Goal: Task Accomplishment & Management: Manage account settings

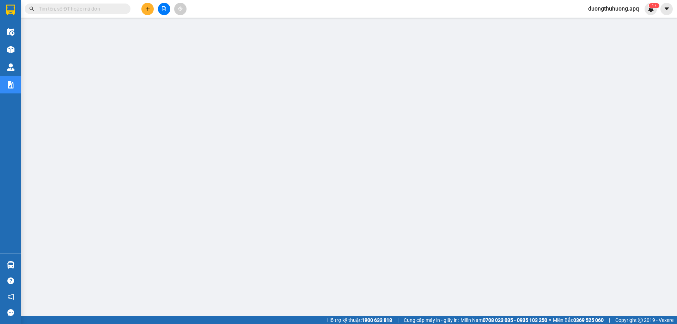
click at [631, 8] on span "duongthuhuong.apq" at bounding box center [613, 8] width 62 height 9
click at [603, 24] on span "Đăng xuất" at bounding box center [615, 22] width 49 height 8
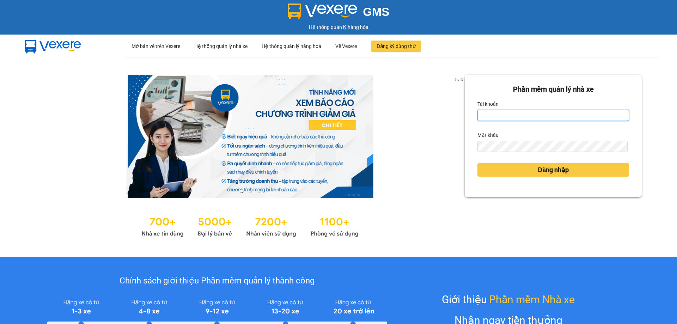
click at [528, 118] on input "Tài khoản" at bounding box center [553, 115] width 152 height 11
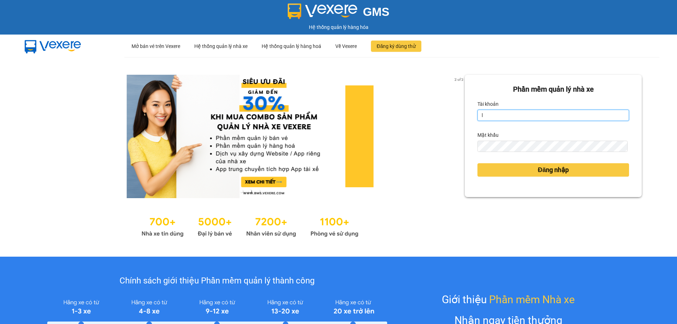
type input "lecuong.apq"
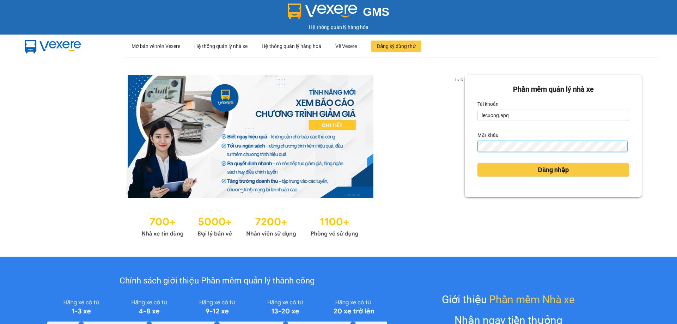
click at [477, 163] on button "Đăng nhập" at bounding box center [553, 169] width 152 height 13
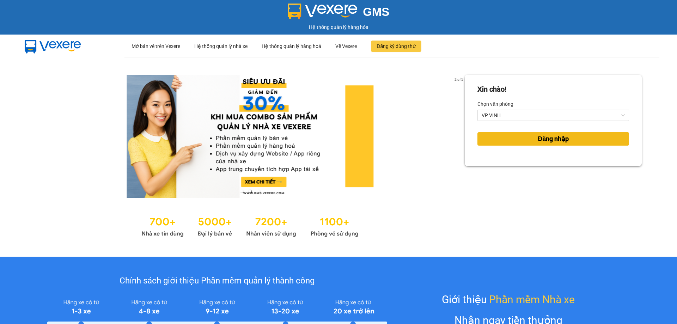
click at [545, 141] on span "Đăng nhập" at bounding box center [553, 139] width 31 height 10
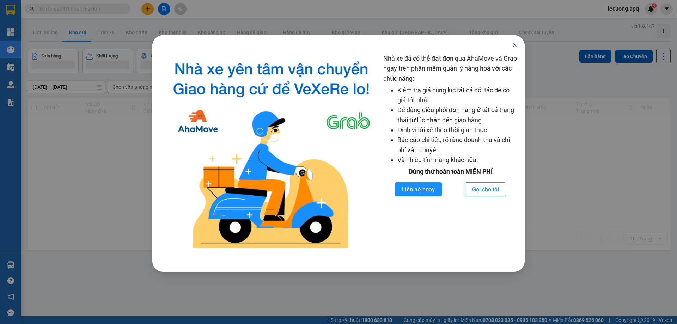
click at [514, 45] on icon "close" at bounding box center [515, 45] width 6 height 6
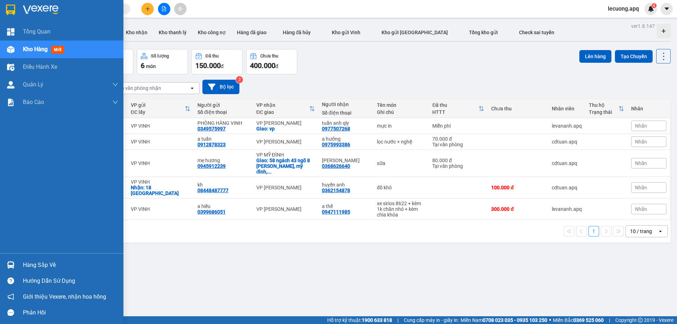
click at [37, 50] on span "Kho hàng" at bounding box center [35, 49] width 25 height 7
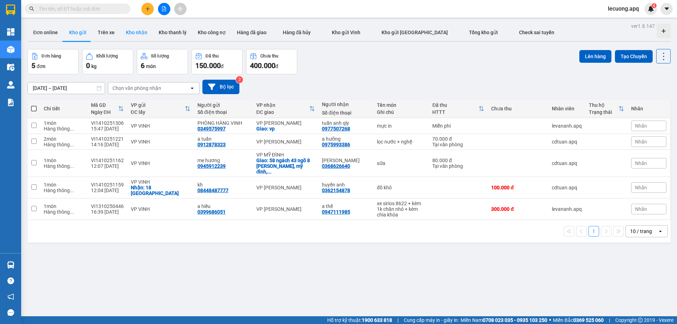
click at [134, 32] on button "Kho nhận" at bounding box center [136, 32] width 33 height 17
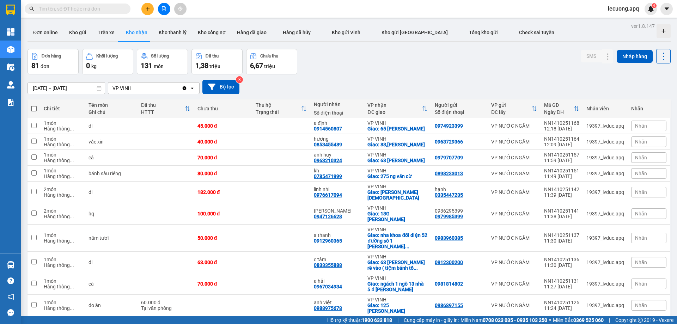
click at [31, 87] on input "14/10/2025 – 14/10/2025" at bounding box center [66, 88] width 77 height 11
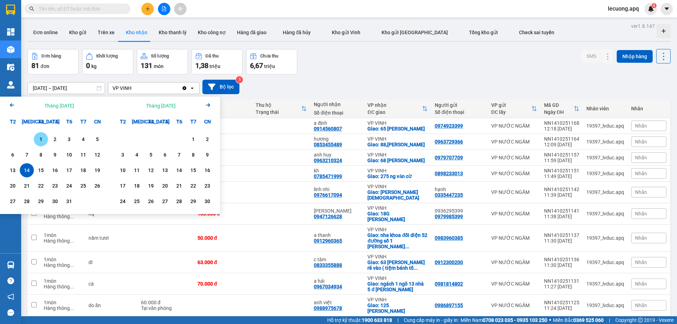
click at [41, 141] on div "1" at bounding box center [41, 139] width 10 height 8
click at [25, 175] on div "14" at bounding box center [27, 170] width 10 height 8
type input "01/10/2025 – 14/10/2025"
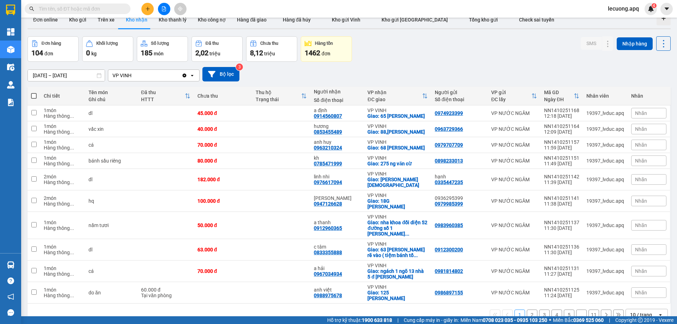
scroll to position [32, 0]
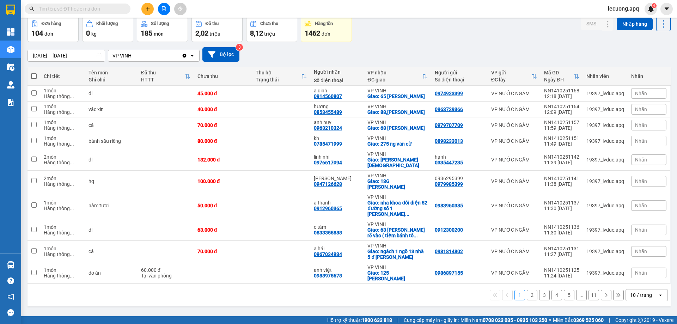
click at [658, 292] on icon "open" at bounding box center [661, 295] width 6 height 6
click at [633, 263] on span "100 / trang" at bounding box center [638, 262] width 25 height 7
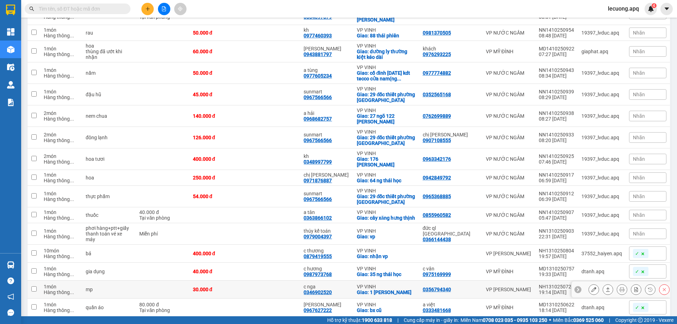
scroll to position [1161, 0]
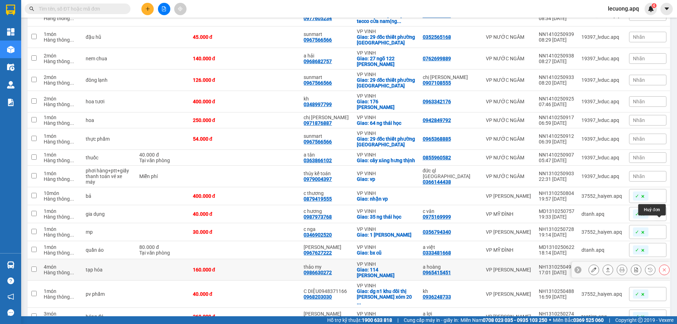
click at [662, 267] on icon at bounding box center [664, 269] width 5 height 5
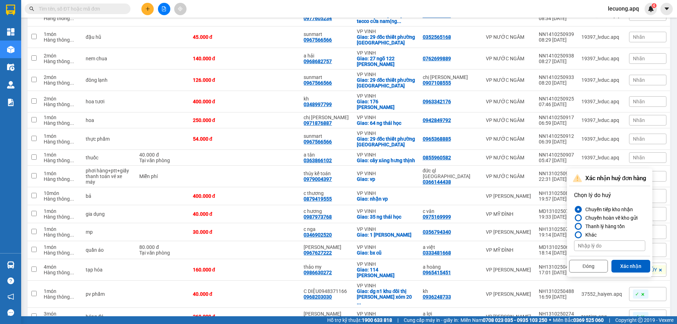
click at [577, 227] on div at bounding box center [578, 226] width 5 height 5
click at [574, 226] on input "Thanh lý hàng tồn" at bounding box center [574, 226] width 0 height 0
click at [626, 267] on button "Xác nhận" at bounding box center [630, 266] width 39 height 13
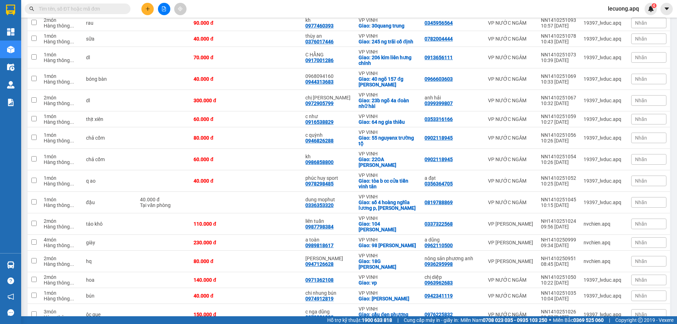
scroll to position [369, 0]
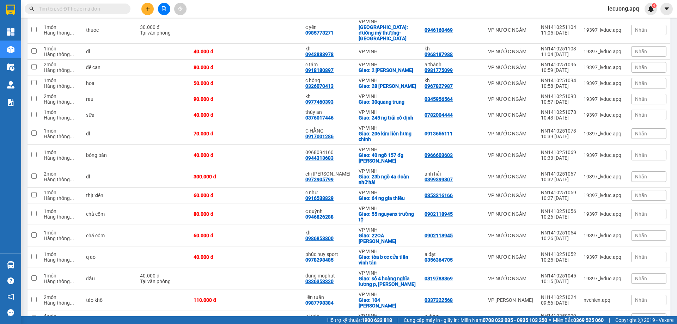
click at [625, 8] on span "lecuong.apq" at bounding box center [623, 8] width 42 height 9
click at [622, 22] on span "Đăng xuất" at bounding box center [628, 22] width 30 height 8
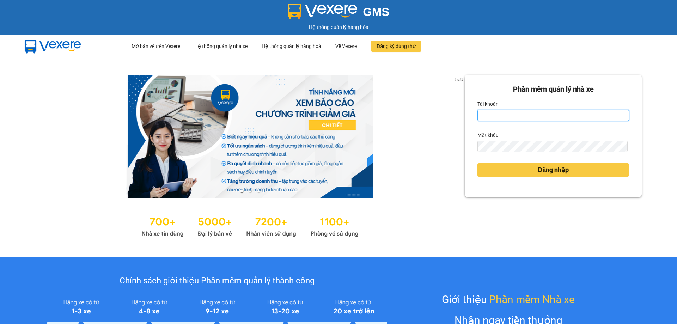
click at [507, 118] on input "Tài khoản" at bounding box center [553, 115] width 152 height 11
type input "duongthuhuong.apq"
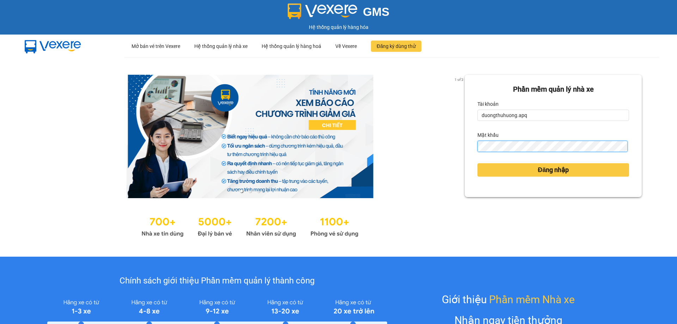
click at [477, 163] on button "Đăng nhập" at bounding box center [553, 169] width 152 height 13
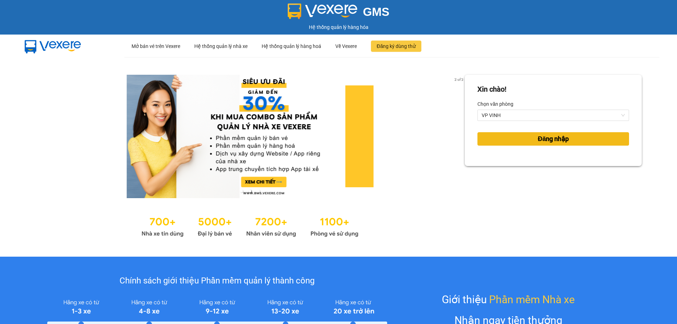
click at [570, 141] on button "Đăng nhập" at bounding box center [553, 138] width 152 height 13
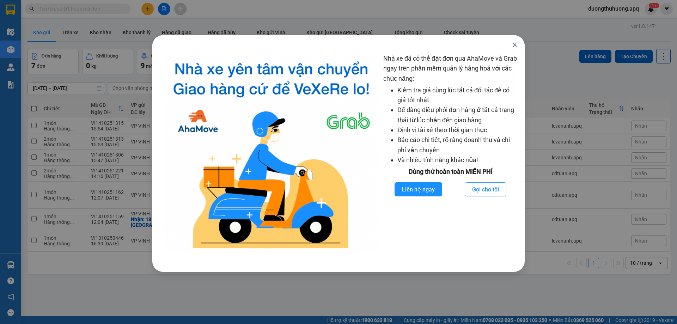
click at [514, 43] on icon "close" at bounding box center [515, 45] width 6 height 6
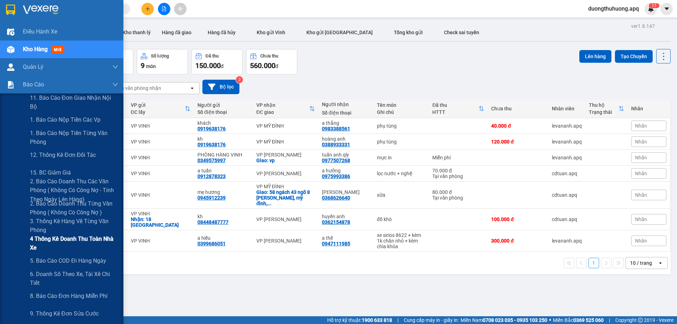
click at [58, 240] on span "4 Thống kê doanh thu toàn nhà xe" at bounding box center [74, 243] width 88 height 18
